Goal: Task Accomplishment & Management: Use online tool/utility

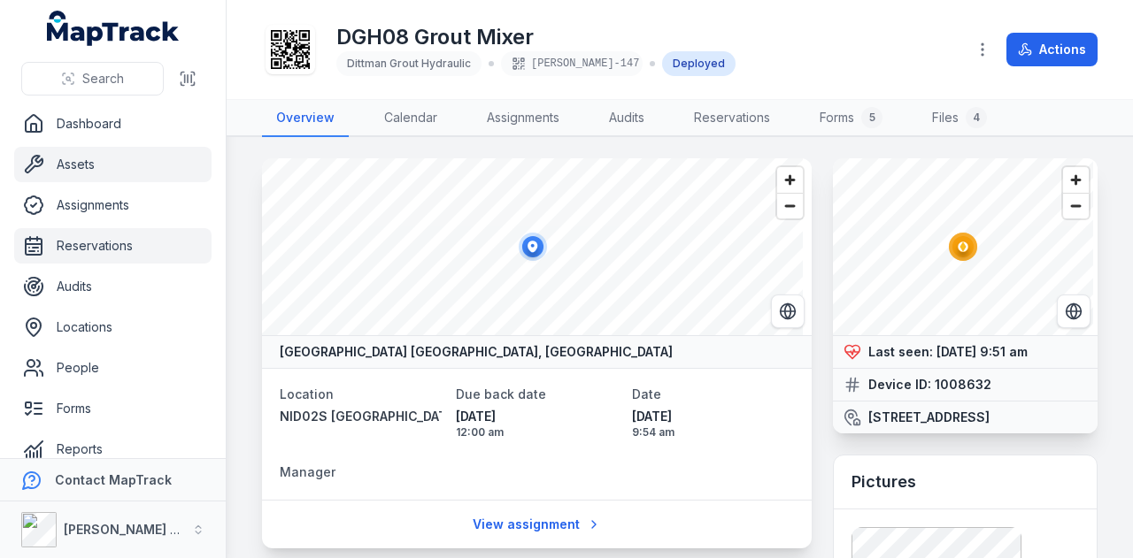
click at [127, 241] on link "Reservations" at bounding box center [112, 245] width 197 height 35
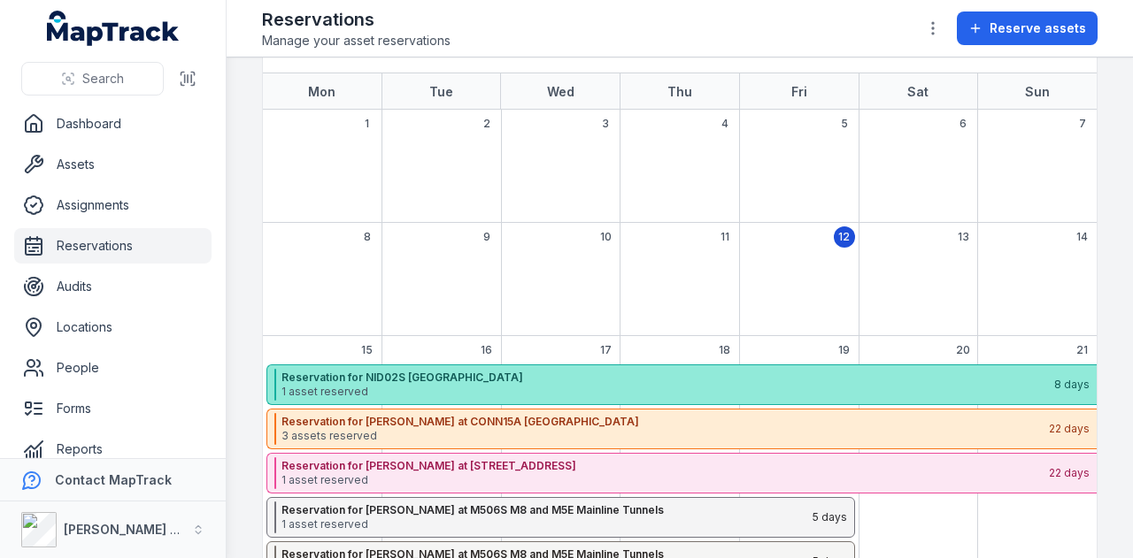
scroll to position [177, 0]
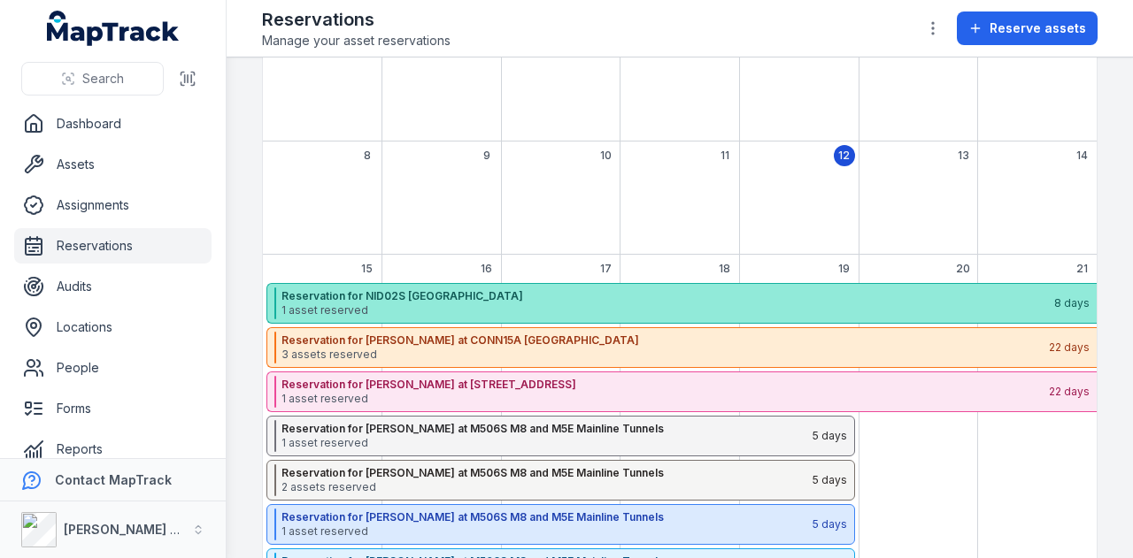
click at [522, 298] on strong "Reservation for NID02S [GEOGRAPHIC_DATA]" at bounding box center [666, 296] width 771 height 14
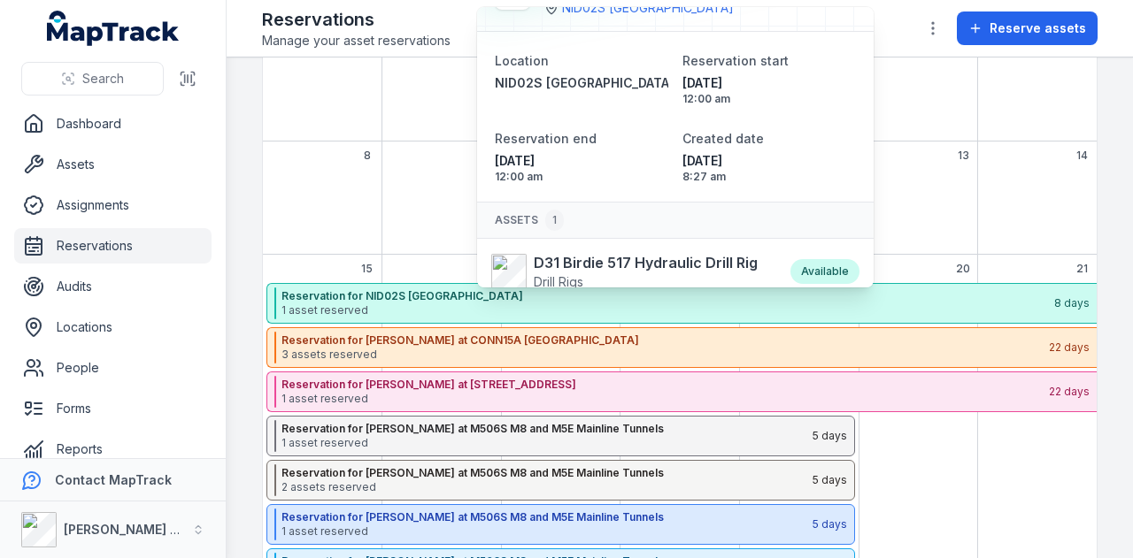
scroll to position [0, 0]
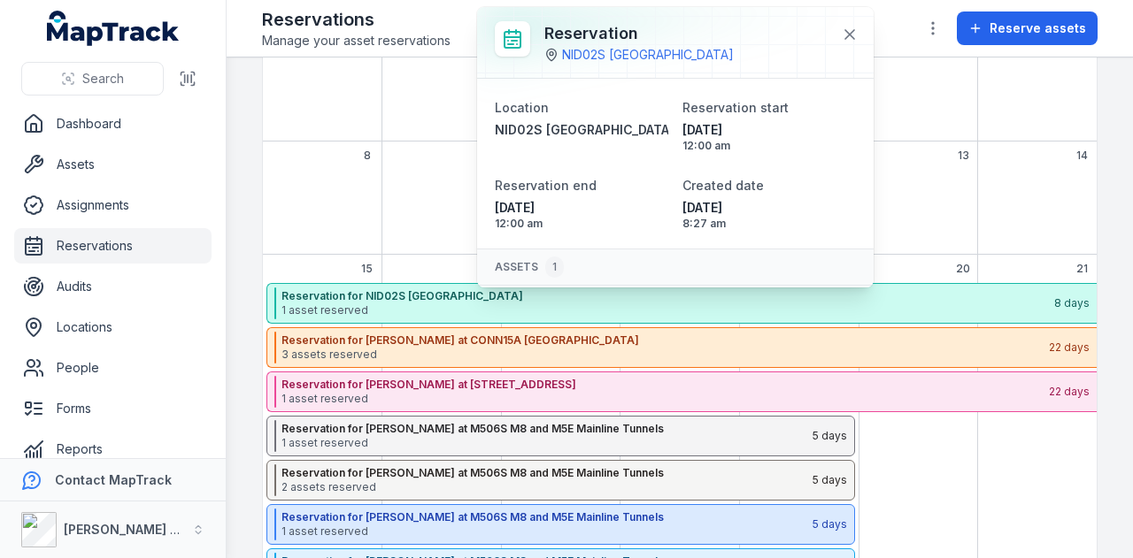
click at [977, 105] on div "7" at bounding box center [1036, 84] width 119 height 113
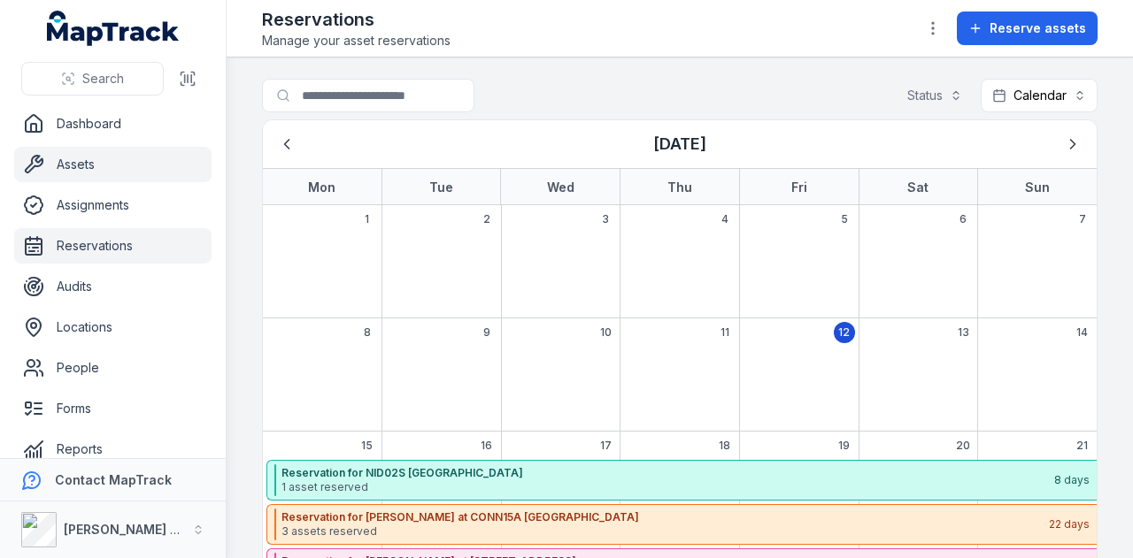
click at [131, 167] on link "Assets" at bounding box center [112, 164] width 197 height 35
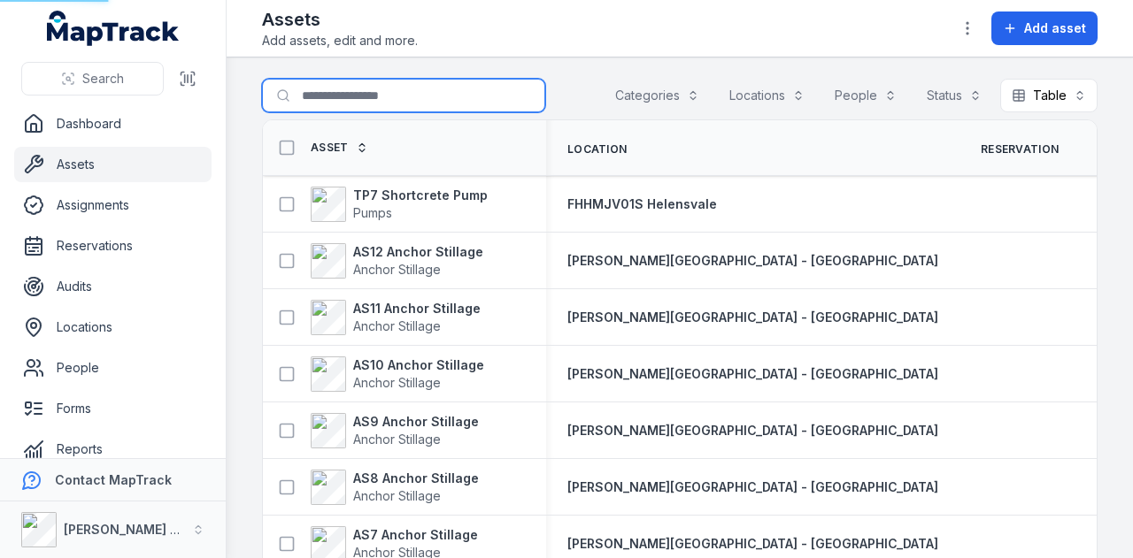
click at [400, 99] on input "Search for assets" at bounding box center [403, 96] width 283 height 34
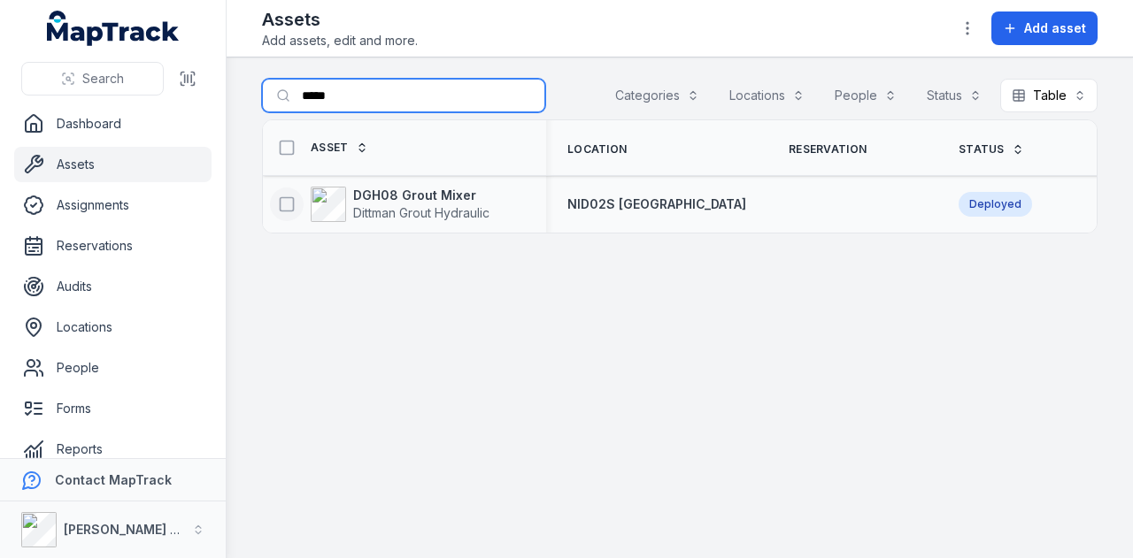
type input "*****"
click at [281, 204] on rect at bounding box center [287, 203] width 13 height 13
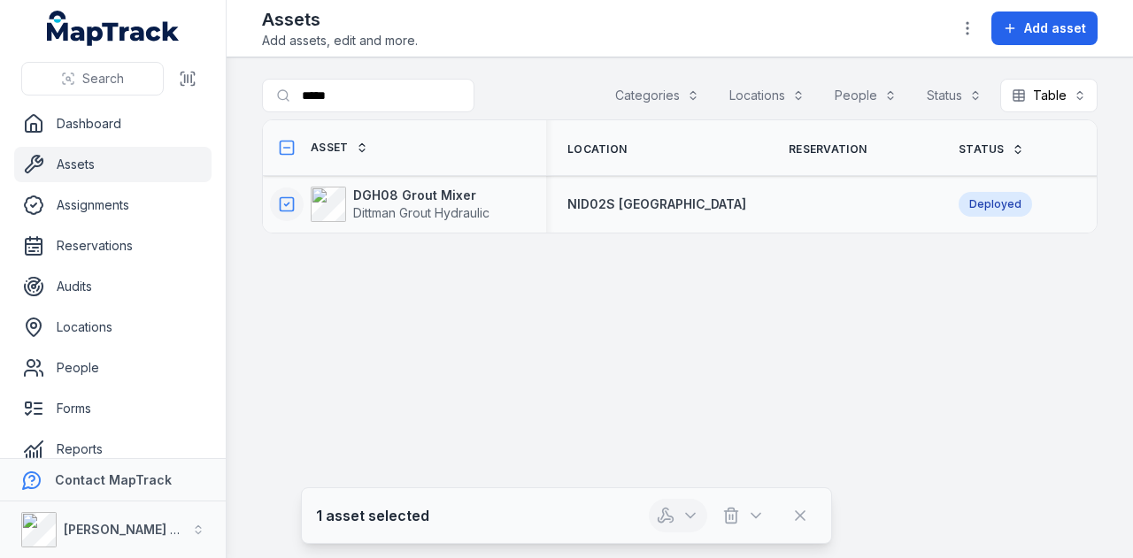
click at [676, 527] on button "button" at bounding box center [678, 516] width 58 height 34
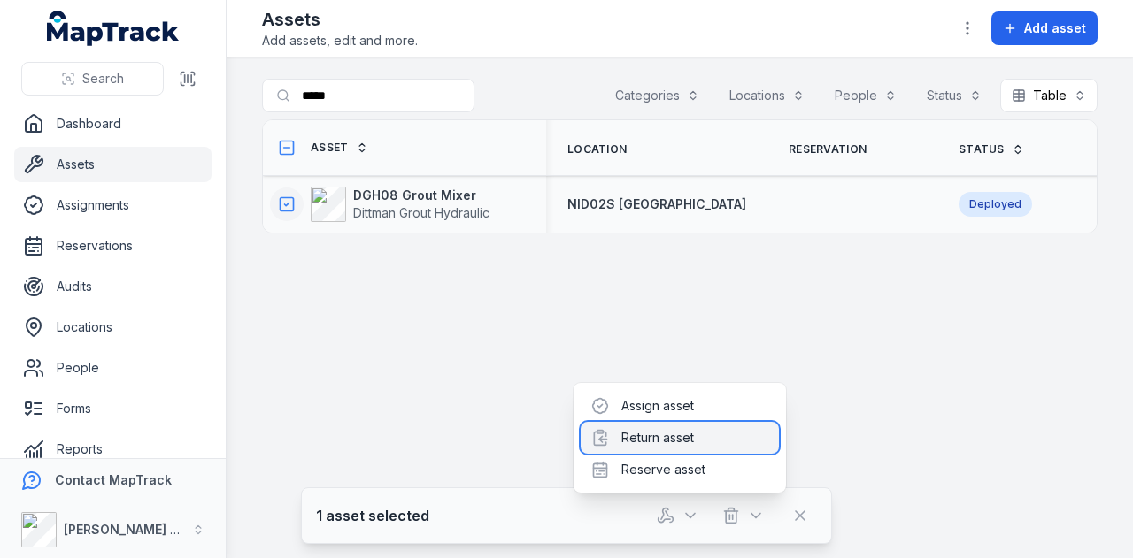
click at [697, 438] on div "Return asset" at bounding box center [680, 438] width 198 height 32
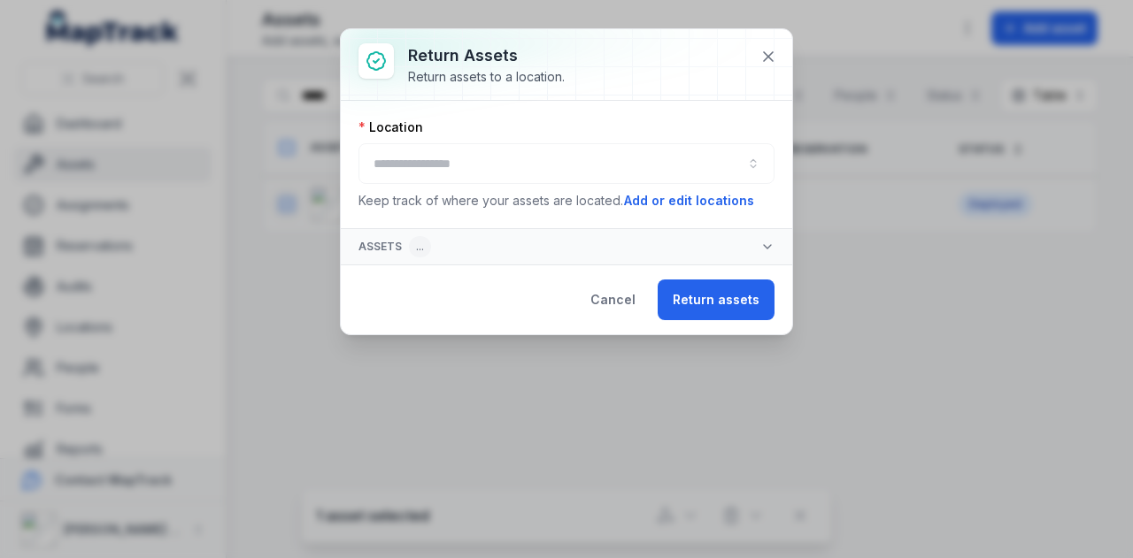
click at [520, 176] on div at bounding box center [566, 163] width 416 height 41
click at [516, 162] on button "button" at bounding box center [566, 163] width 416 height 41
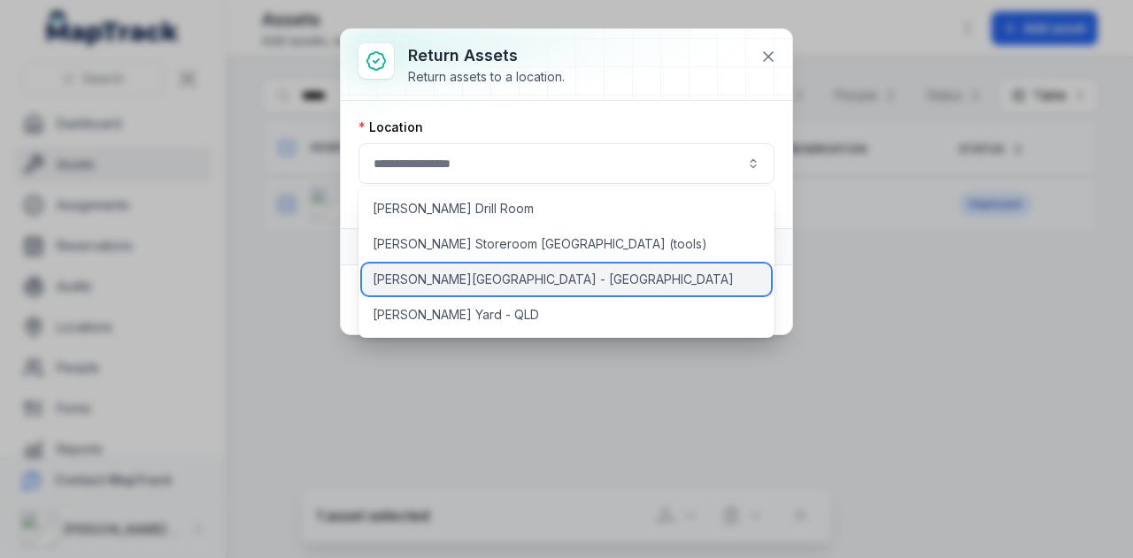
click at [504, 273] on div "[PERSON_NAME][GEOGRAPHIC_DATA] - [GEOGRAPHIC_DATA]" at bounding box center [567, 280] width 410 height 32
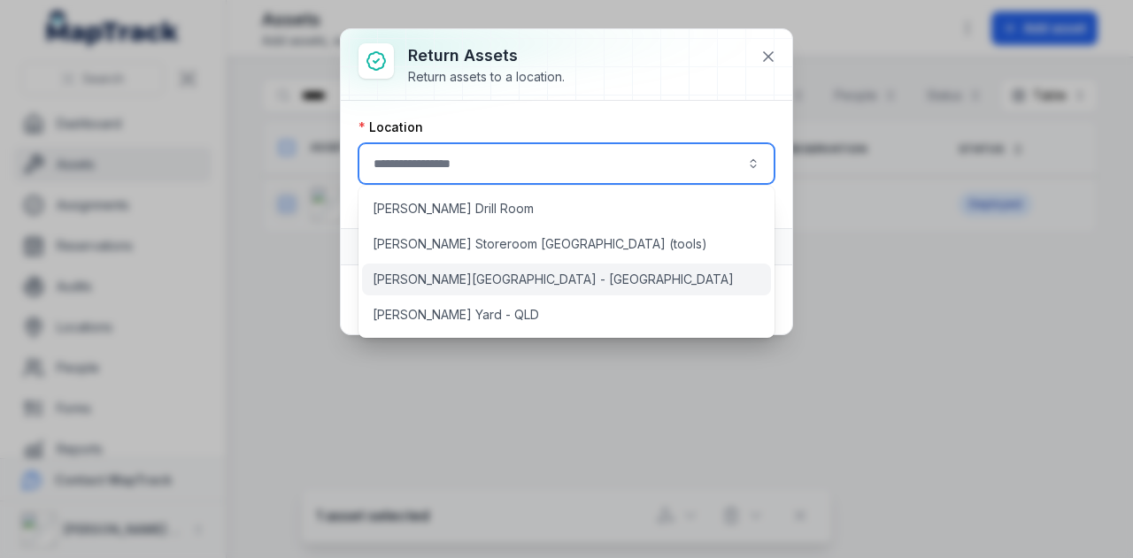
type input "**********"
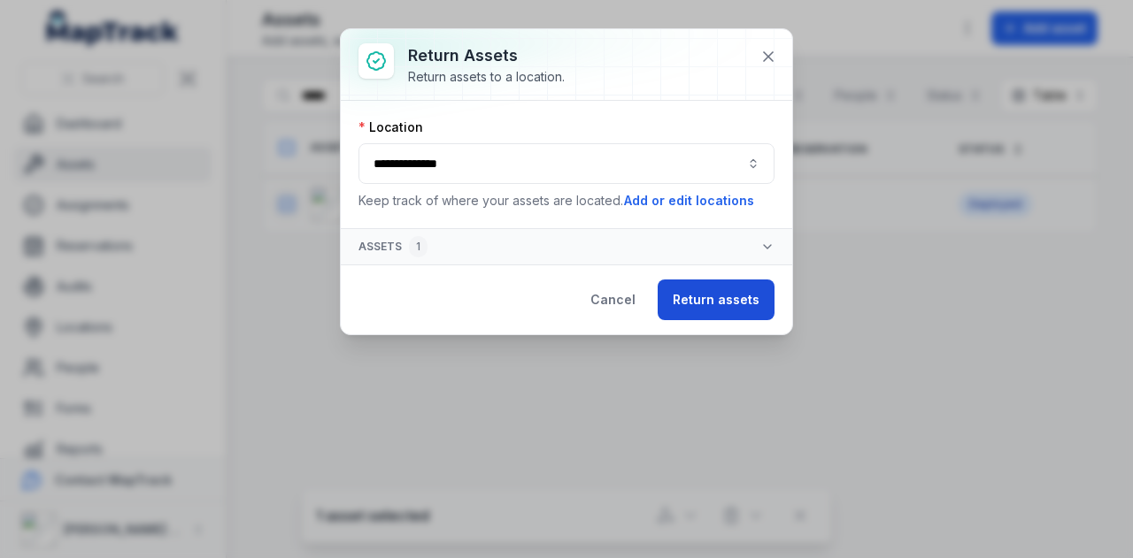
click at [689, 301] on button "Return assets" at bounding box center [716, 300] width 117 height 41
